Goal: Check status: Check status

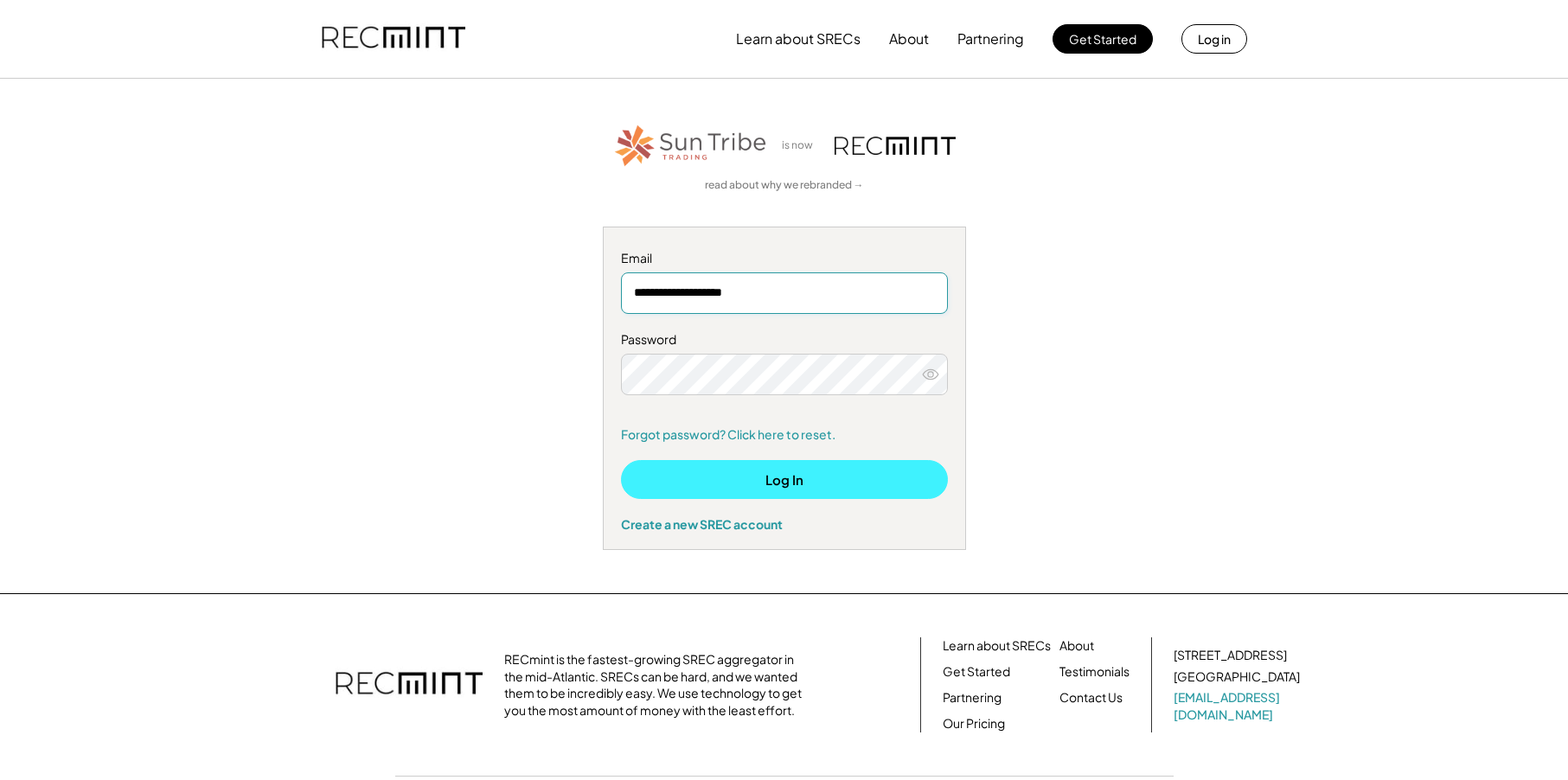
click at [787, 476] on button "Log In" at bounding box center [784, 479] width 327 height 39
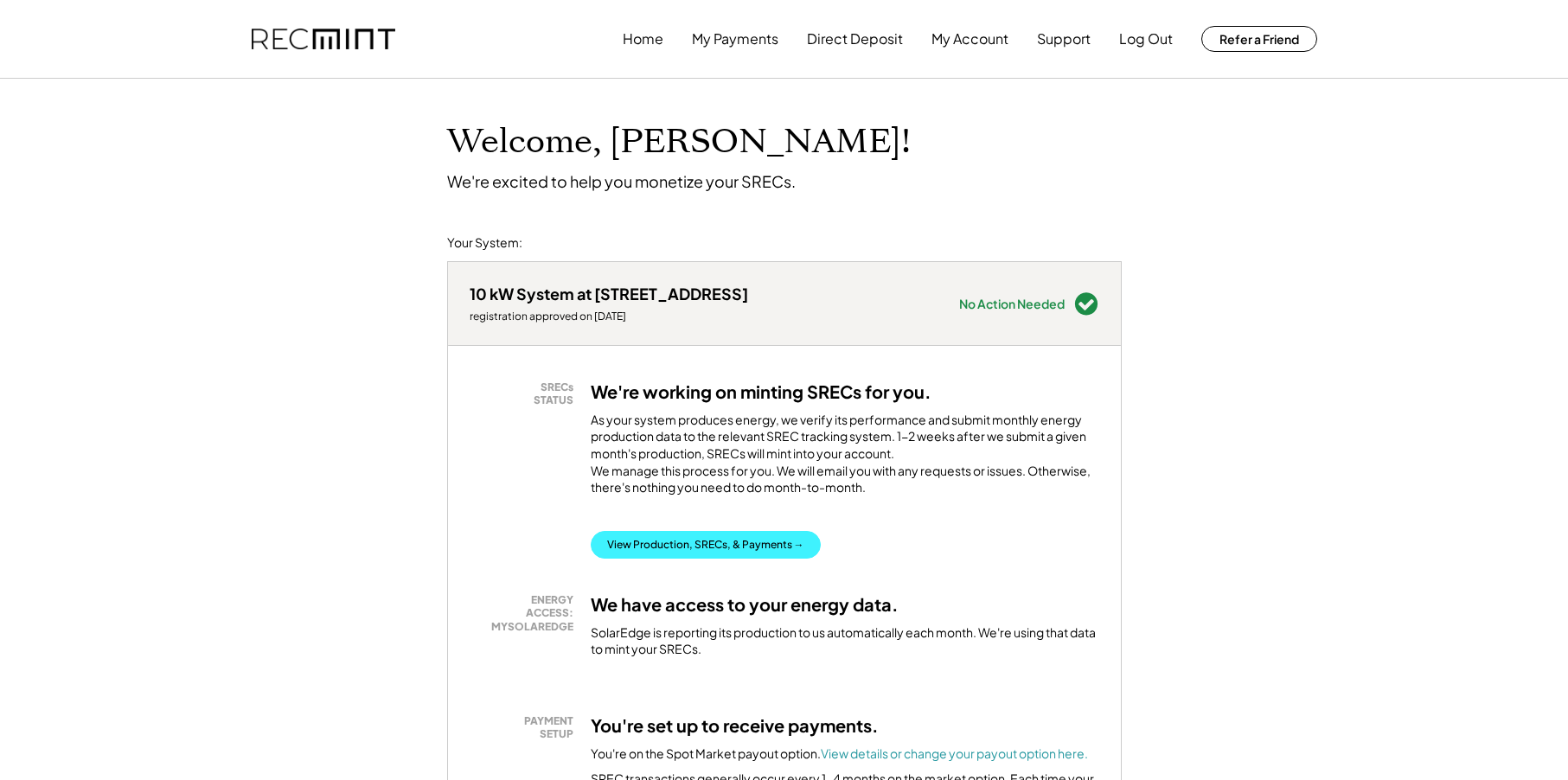
click at [763, 558] on button "View Production, SRECs, & Payments →" at bounding box center [706, 545] width 230 height 28
